Goal: Obtain resource: Download file/media

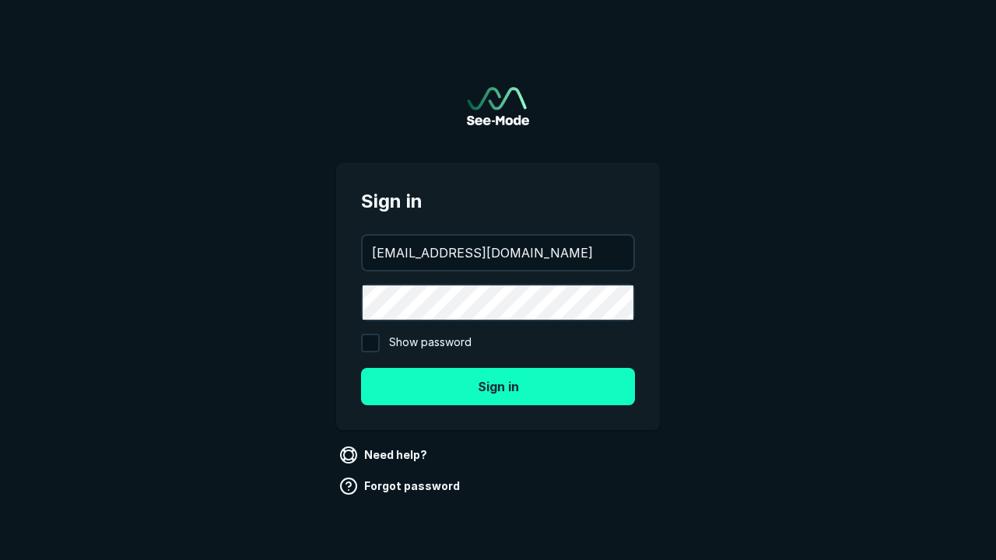
click at [498, 386] on button "Sign in" at bounding box center [498, 386] width 274 height 37
